Goal: Find specific page/section: Find specific page/section

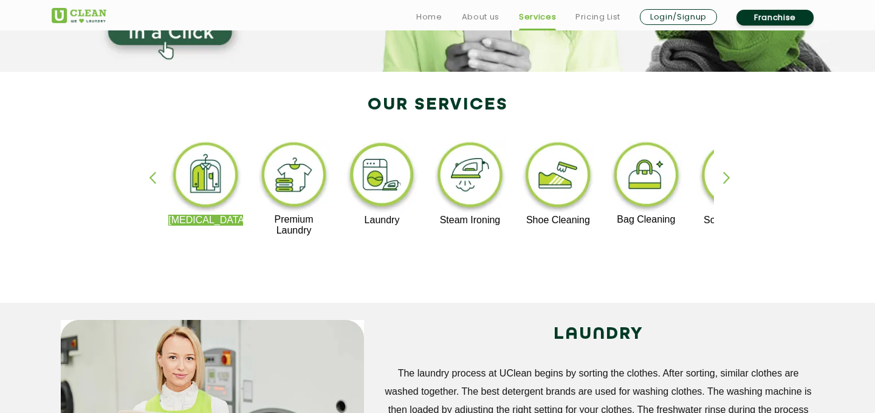
scroll to position [238, 0]
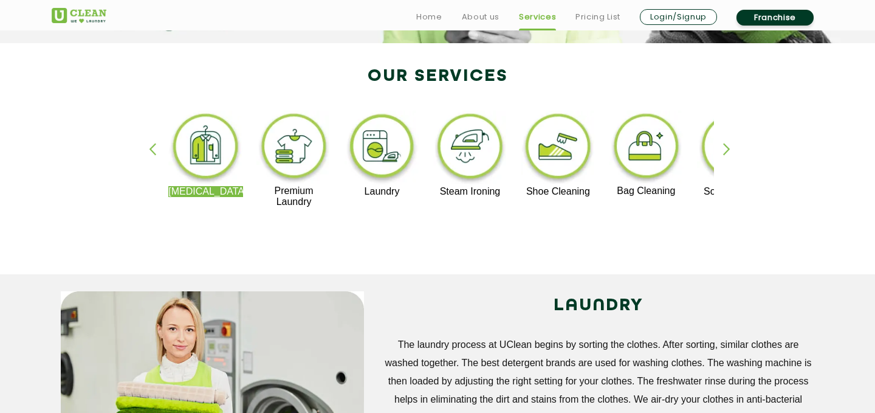
click at [381, 157] on img at bounding box center [382, 148] width 75 height 75
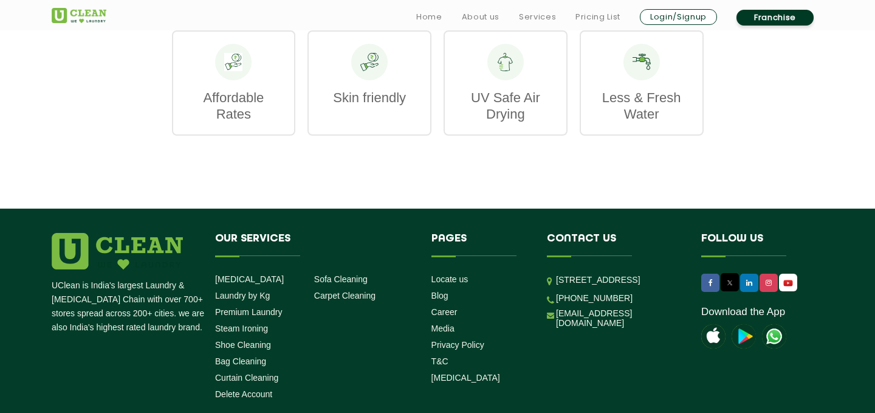
scroll to position [1961, 0]
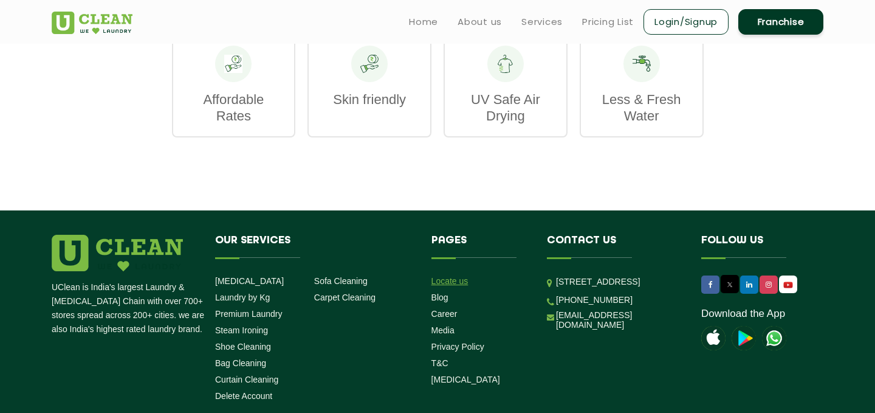
click at [458, 276] on link "Locate us" at bounding box center [450, 281] width 37 height 10
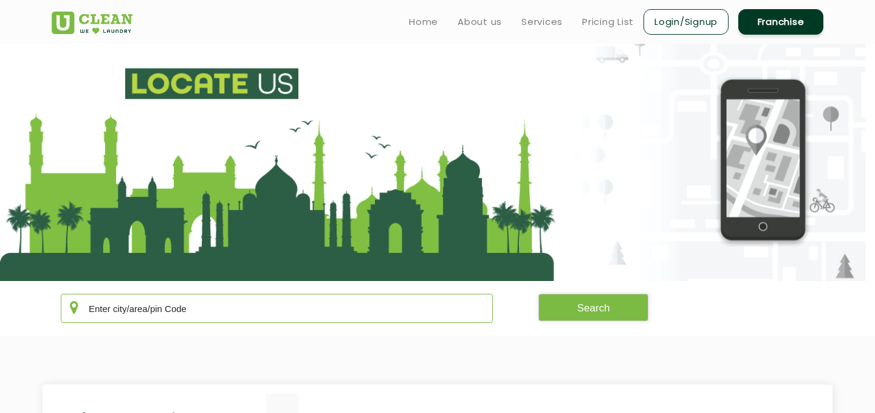
click at [165, 306] on input "text" at bounding box center [277, 308] width 432 height 29
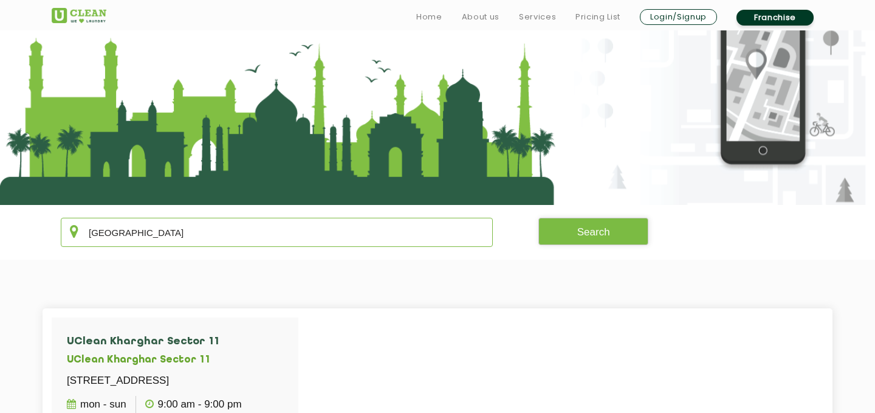
scroll to position [89, 0]
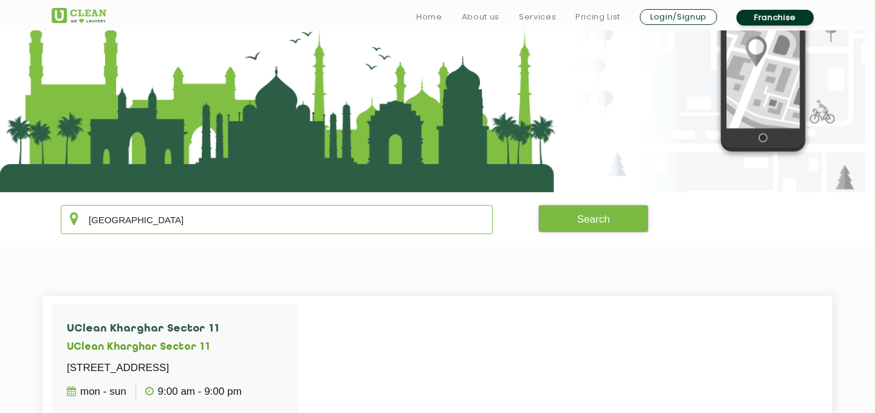
type input "[GEOGRAPHIC_DATA]"
click at [576, 221] on button "Search" at bounding box center [594, 218] width 111 height 27
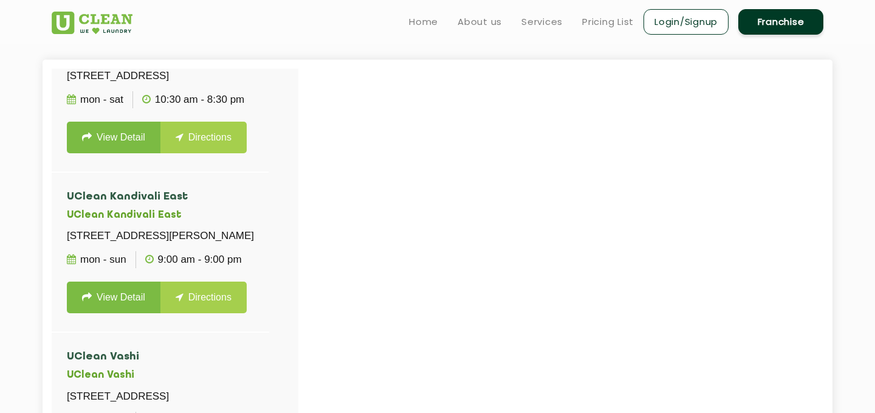
scroll to position [1267, 0]
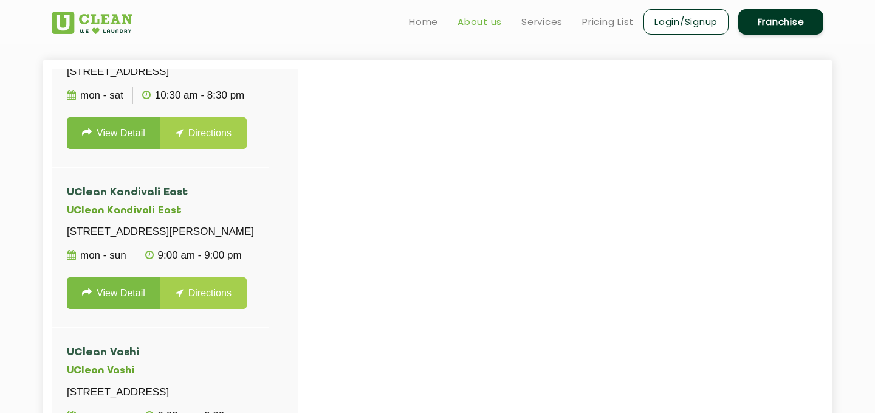
click at [480, 20] on link "About us" at bounding box center [480, 22] width 44 height 15
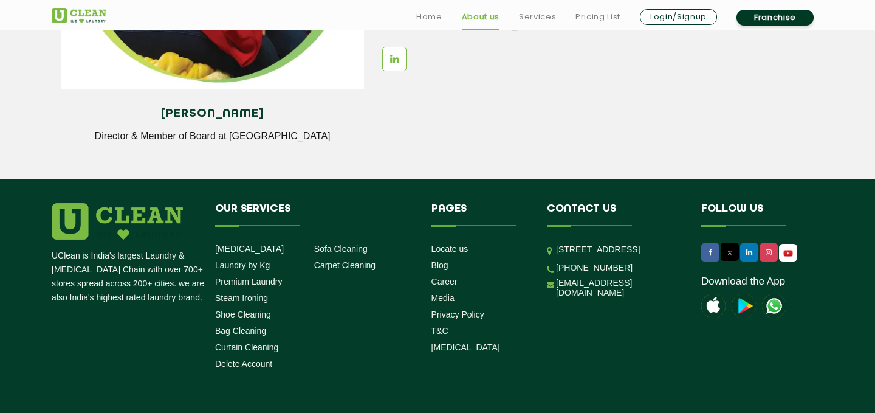
scroll to position [1695, 0]
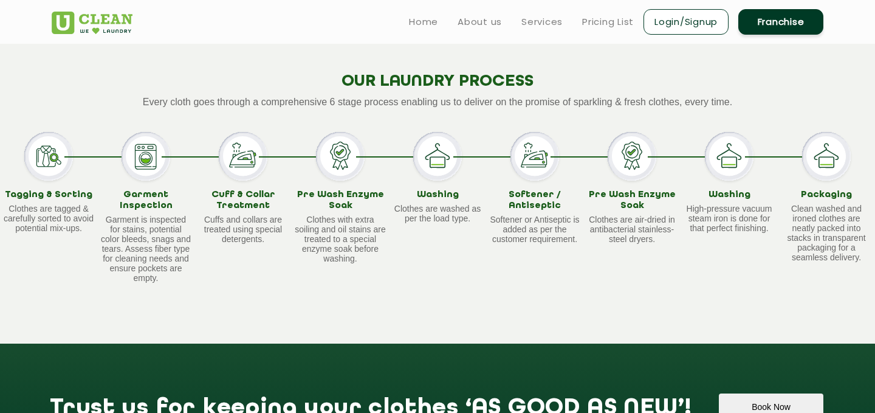
scroll to position [1113, 0]
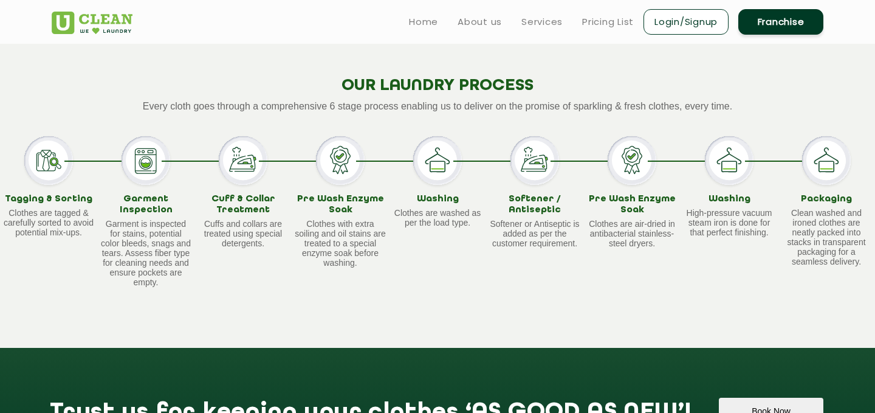
click at [440, 166] on img at bounding box center [437, 160] width 49 height 49
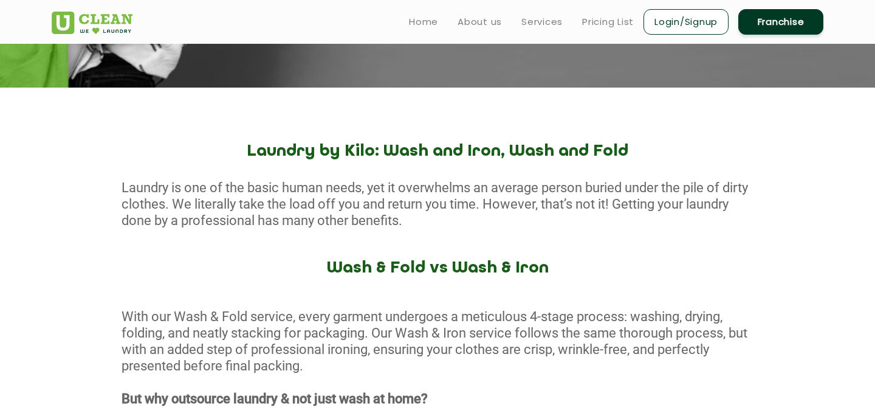
scroll to position [0, 0]
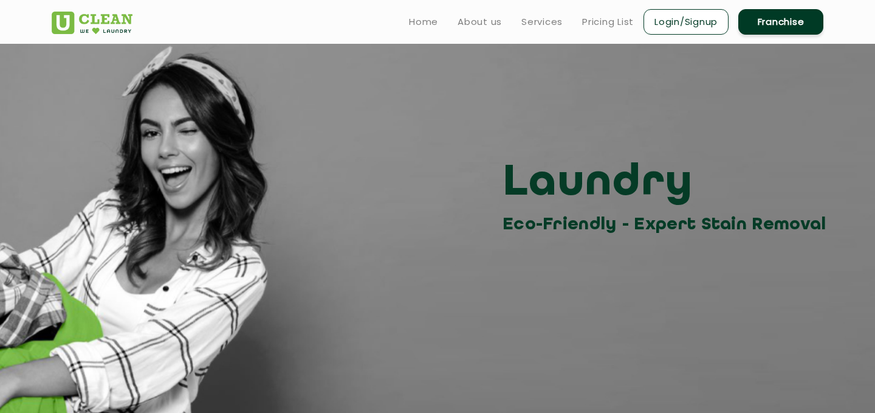
scroll to position [238, 0]
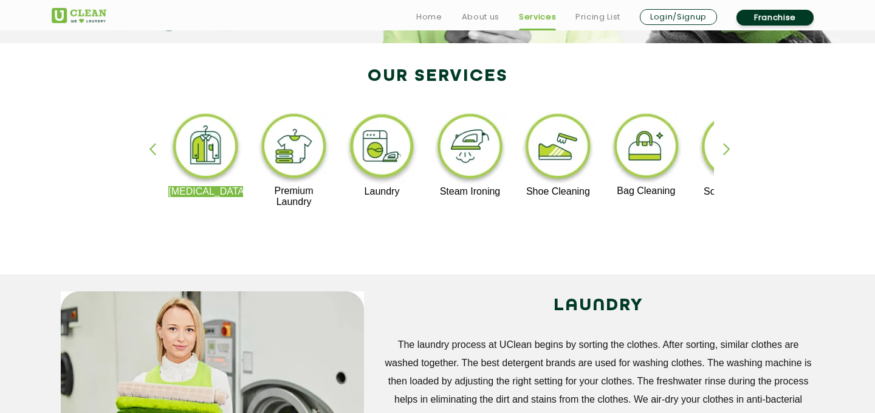
click at [730, 161] on div "button" at bounding box center [732, 159] width 18 height 33
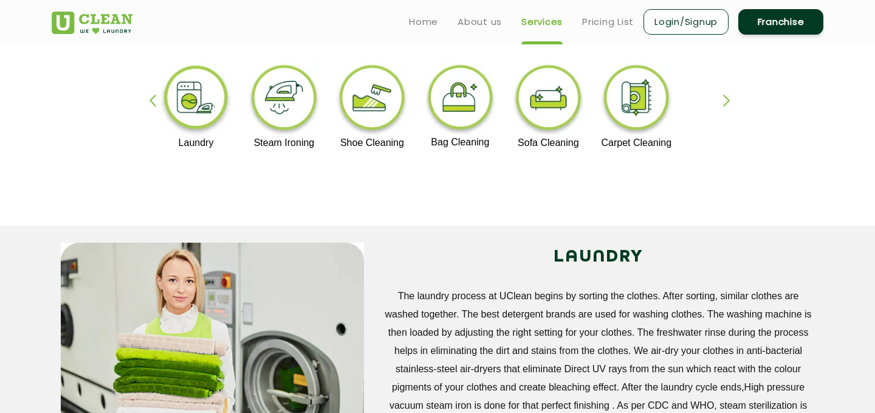
scroll to position [261, 0]
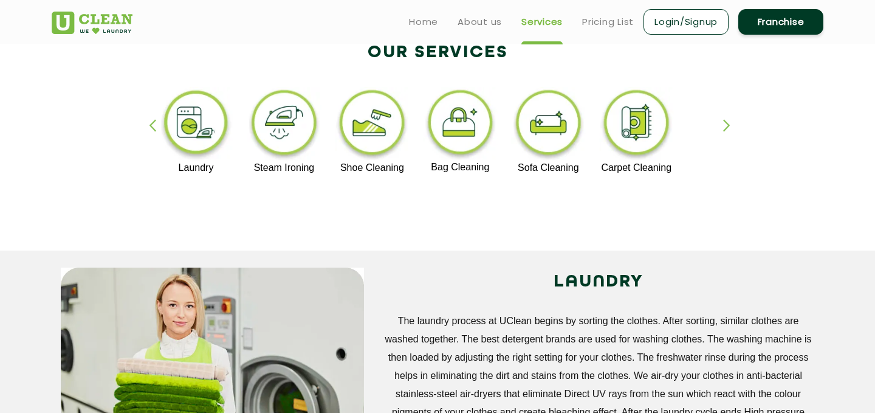
click at [154, 127] on div "button" at bounding box center [158, 135] width 18 height 33
